Goal: Transaction & Acquisition: Purchase product/service

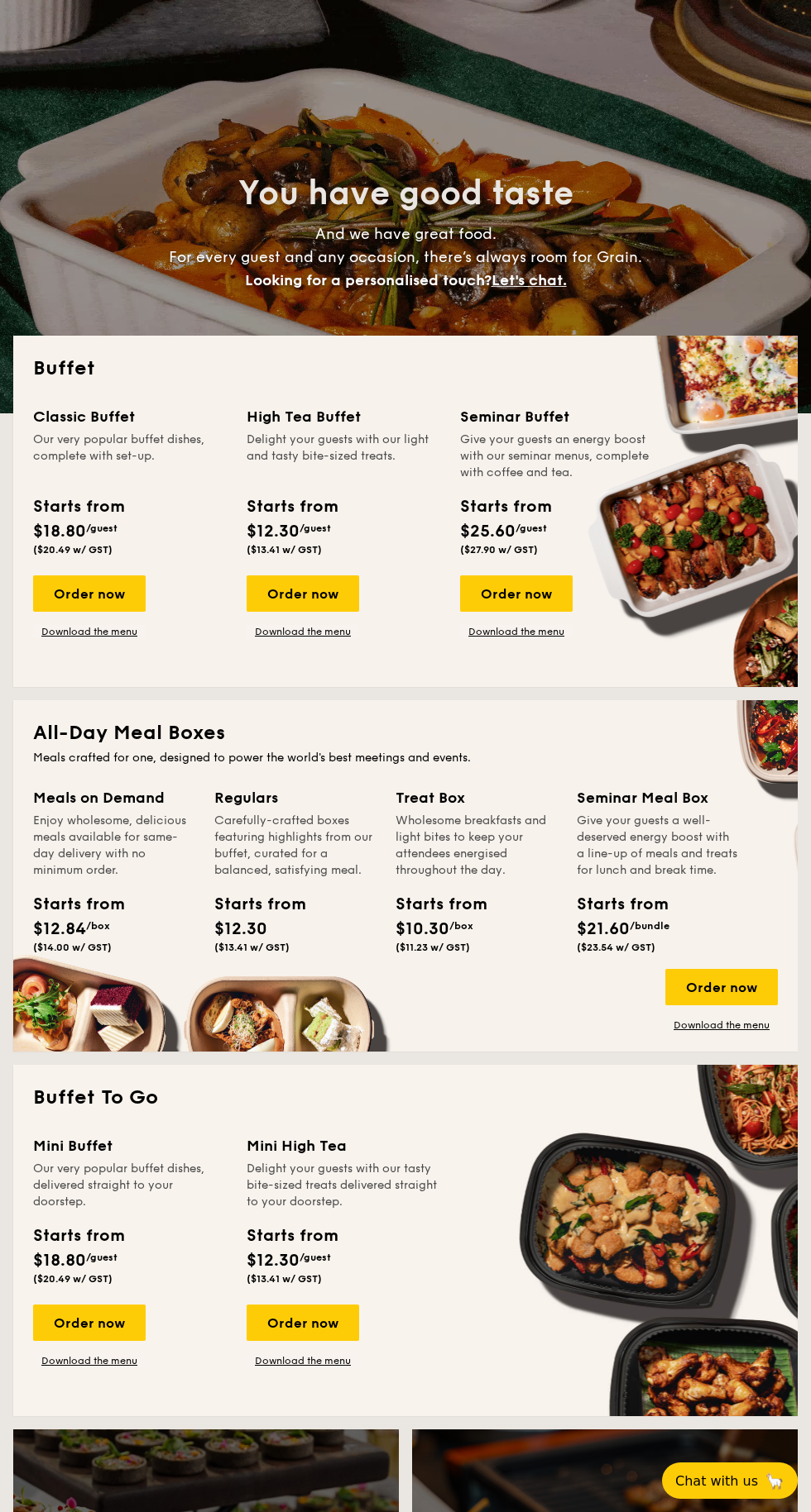
click at [60, 632] on link "Download the menu" at bounding box center [88, 632] width 112 height 13
click at [89, 597] on div "Order now" at bounding box center [88, 594] width 112 height 36
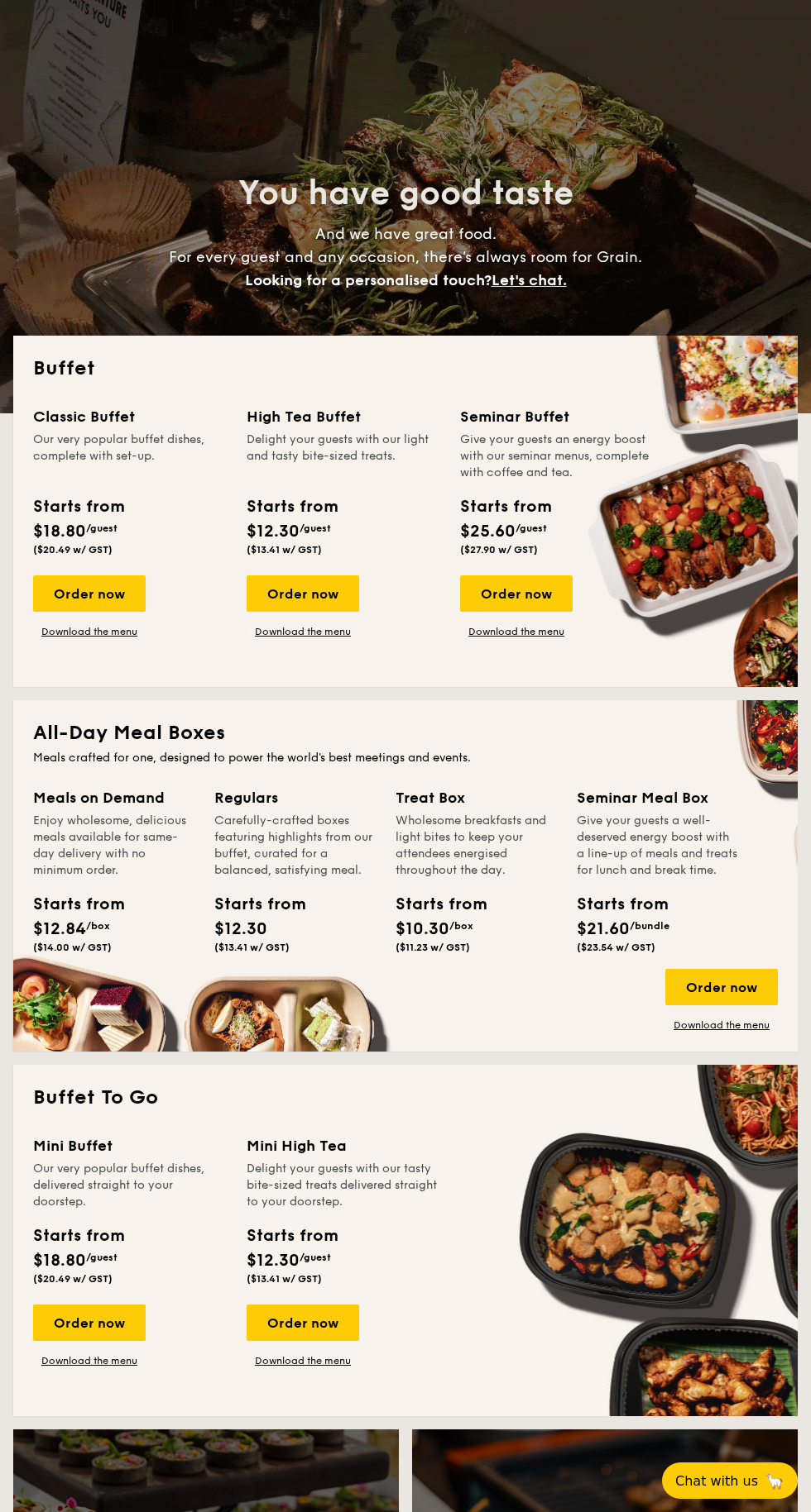
click at [94, 594] on div "Order now" at bounding box center [88, 594] width 112 height 36
